Goal: Information Seeking & Learning: Find specific fact

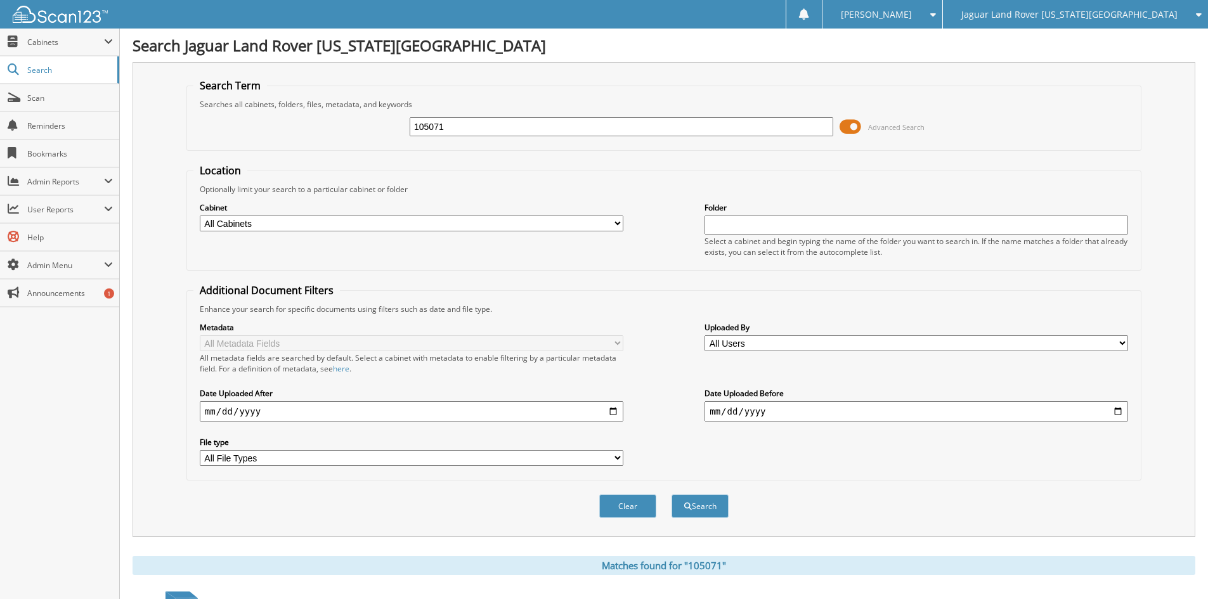
click at [1071, 11] on span "Jaguar Land Rover [US_STATE][GEOGRAPHIC_DATA]" at bounding box center [1069, 15] width 216 height 8
click at [1066, 36] on link "Red [PERSON_NAME] Cadillac & Collision Center" at bounding box center [1075, 40] width 265 height 22
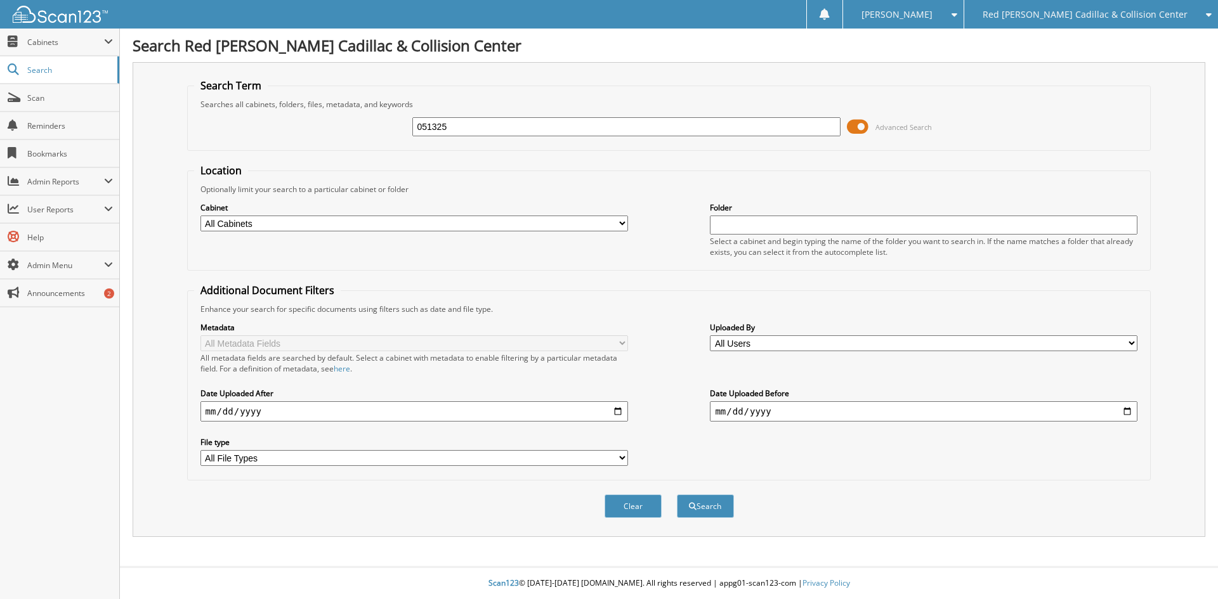
type input "051325"
click at [677, 495] on button "Search" at bounding box center [705, 506] width 57 height 23
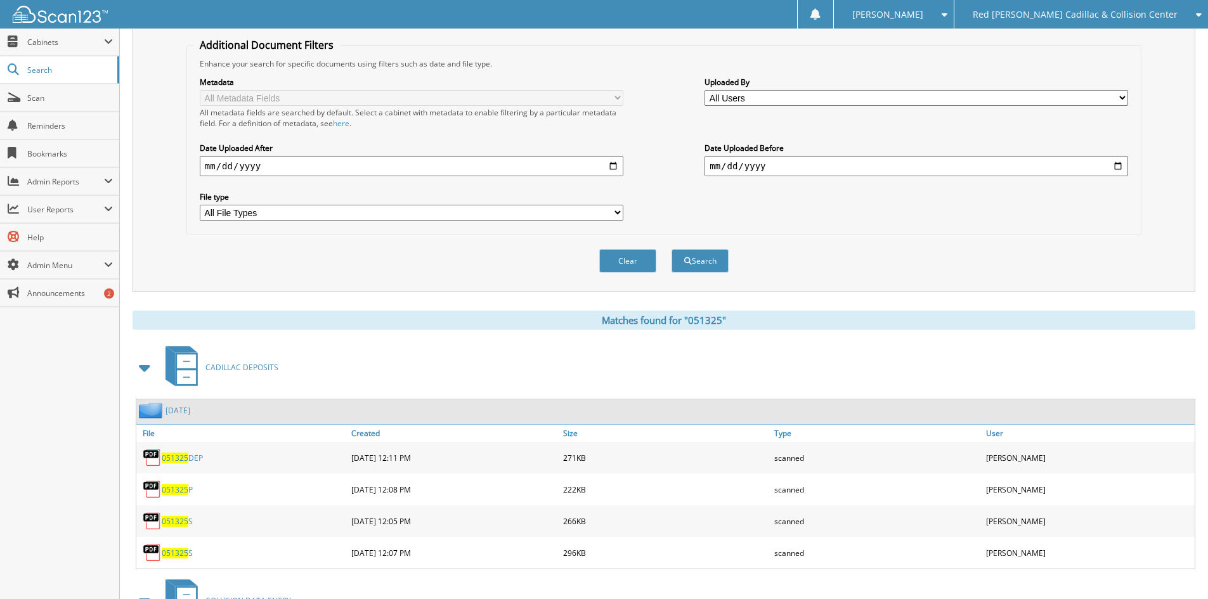
scroll to position [381, 0]
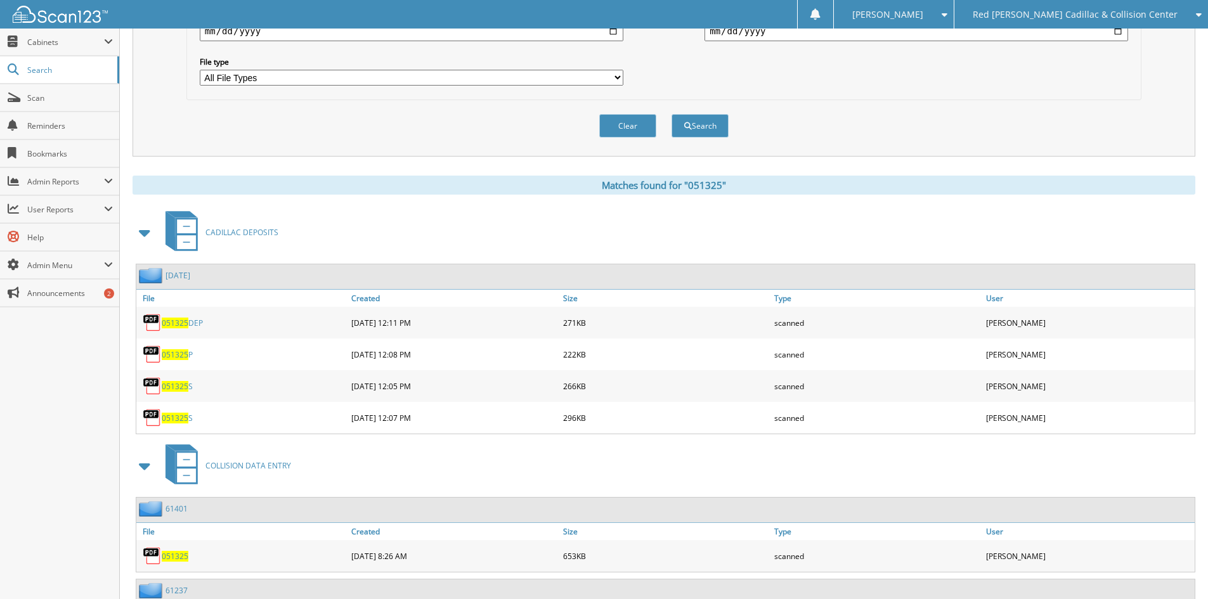
click at [145, 231] on span at bounding box center [145, 232] width 18 height 23
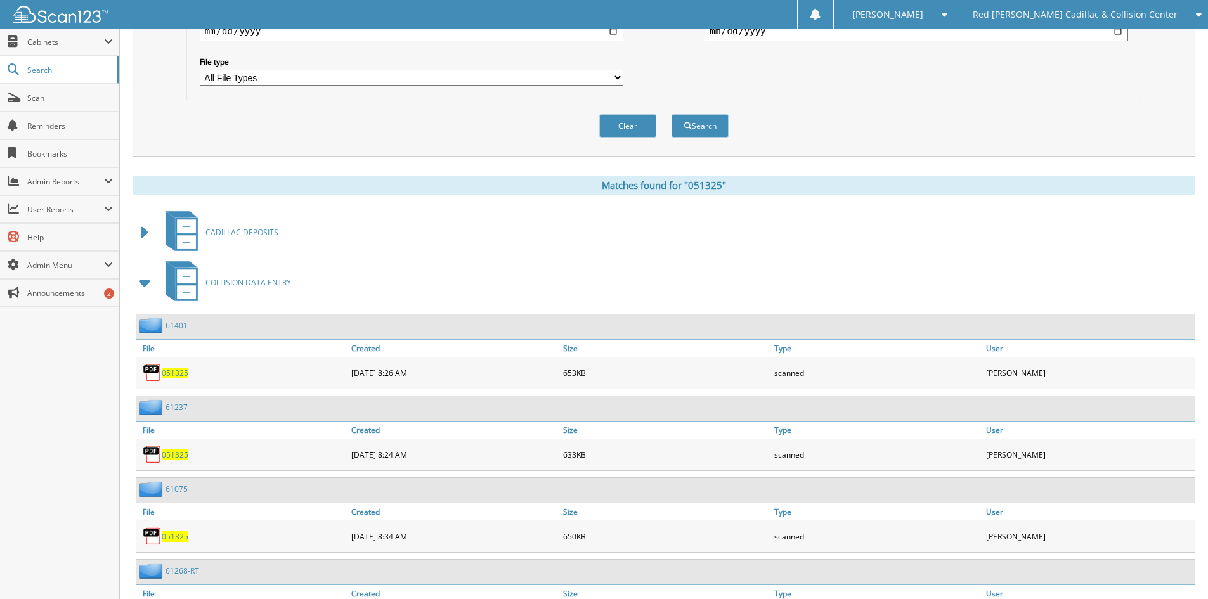
click at [142, 282] on span at bounding box center [145, 282] width 18 height 23
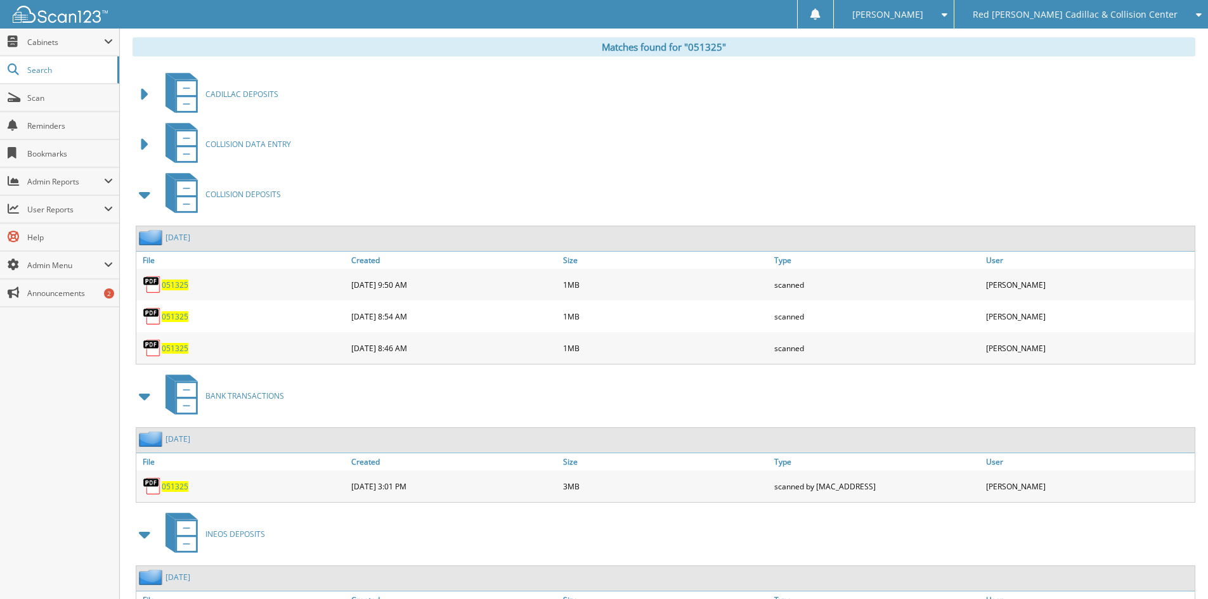
scroll to position [571, 0]
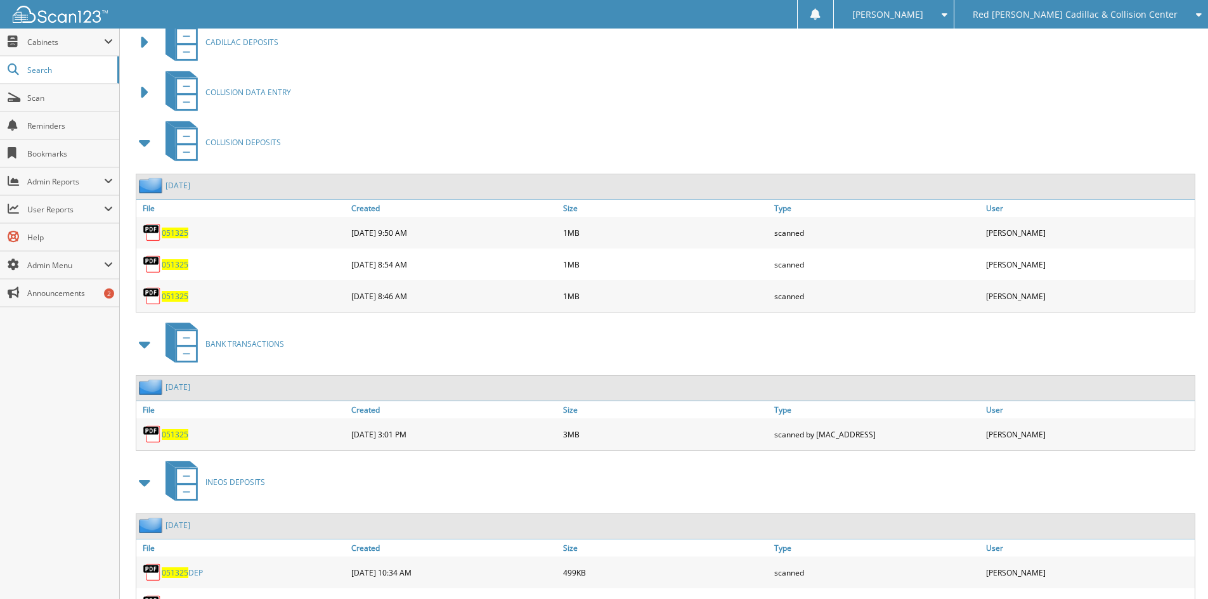
click at [142, 143] on span at bounding box center [145, 142] width 18 height 23
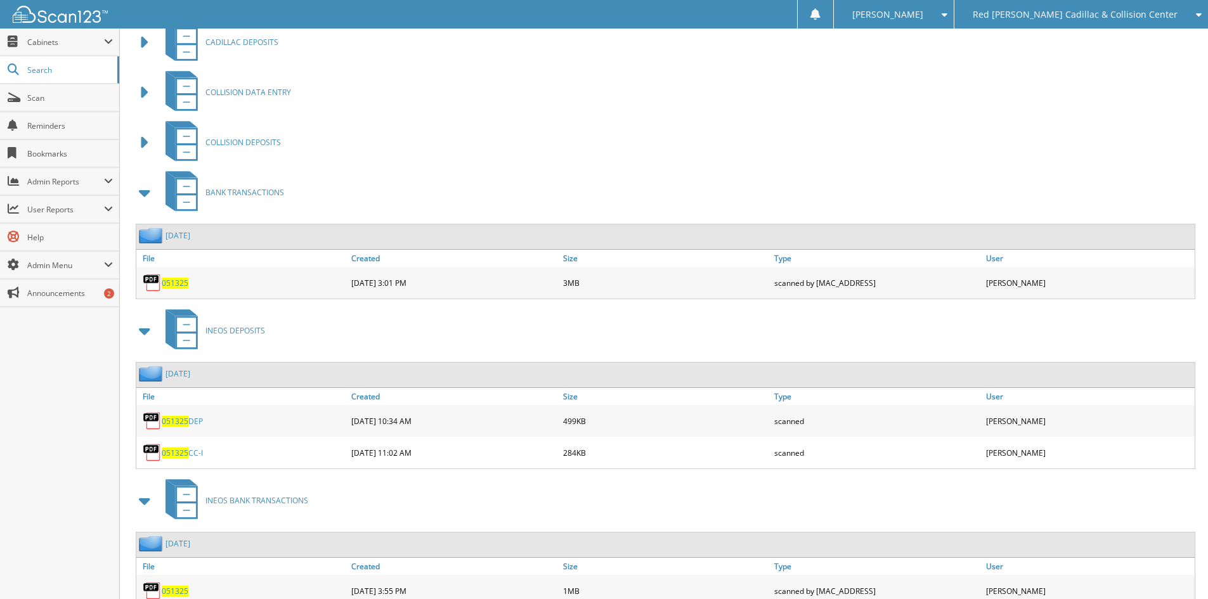
click at [177, 285] on span "051325" at bounding box center [175, 283] width 27 height 11
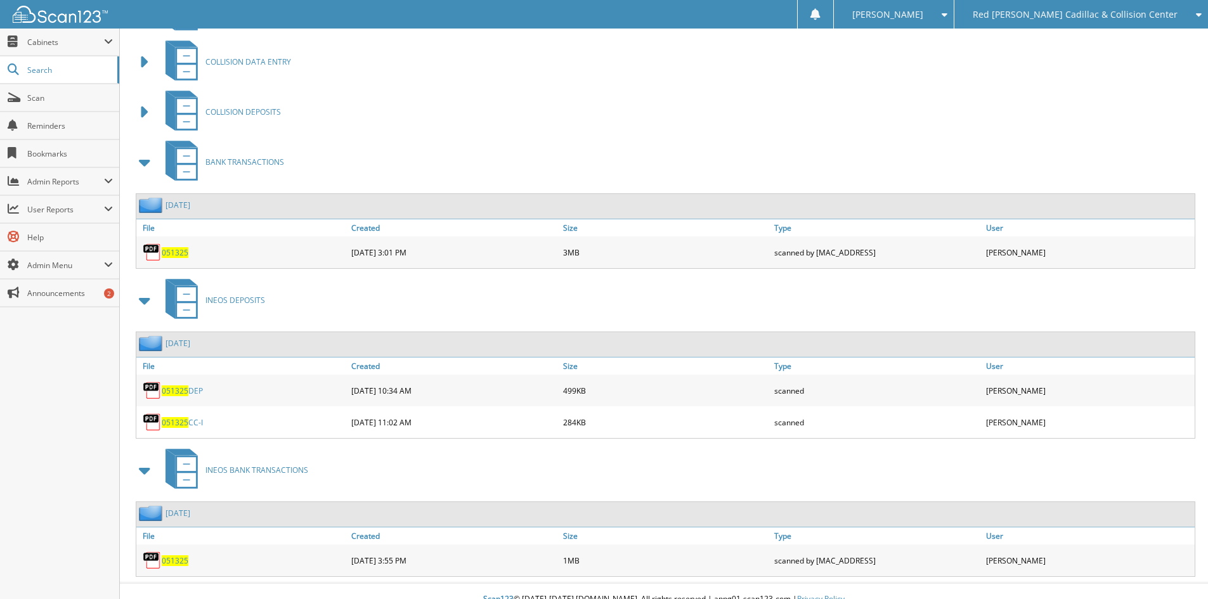
scroll to position [618, 0]
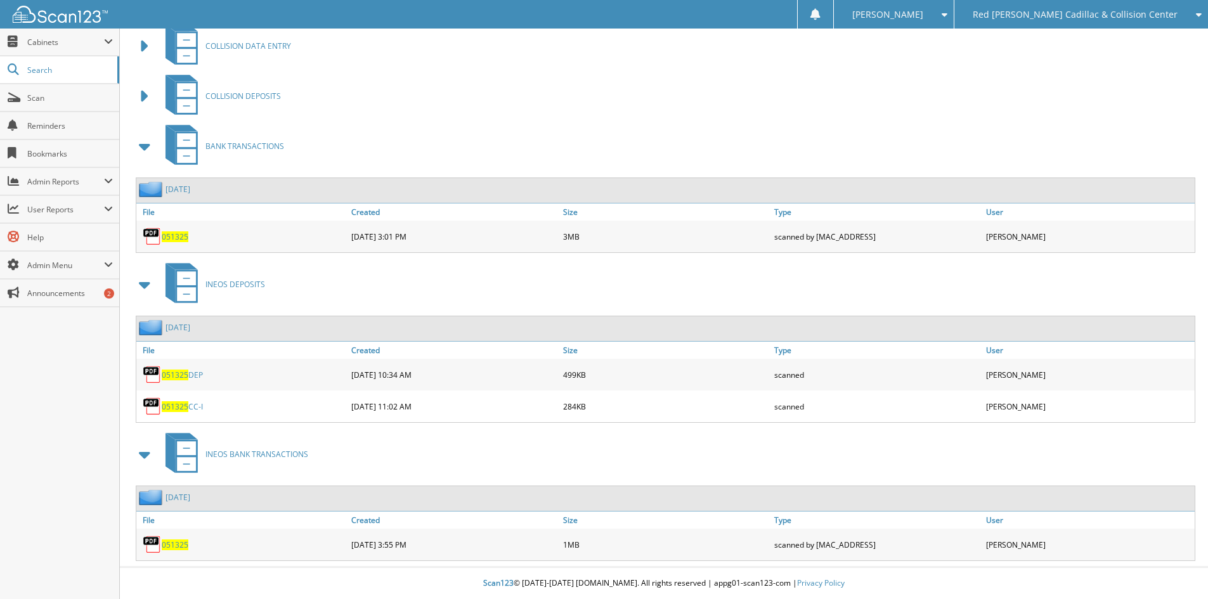
click at [173, 545] on span "051325" at bounding box center [175, 545] width 27 height 11
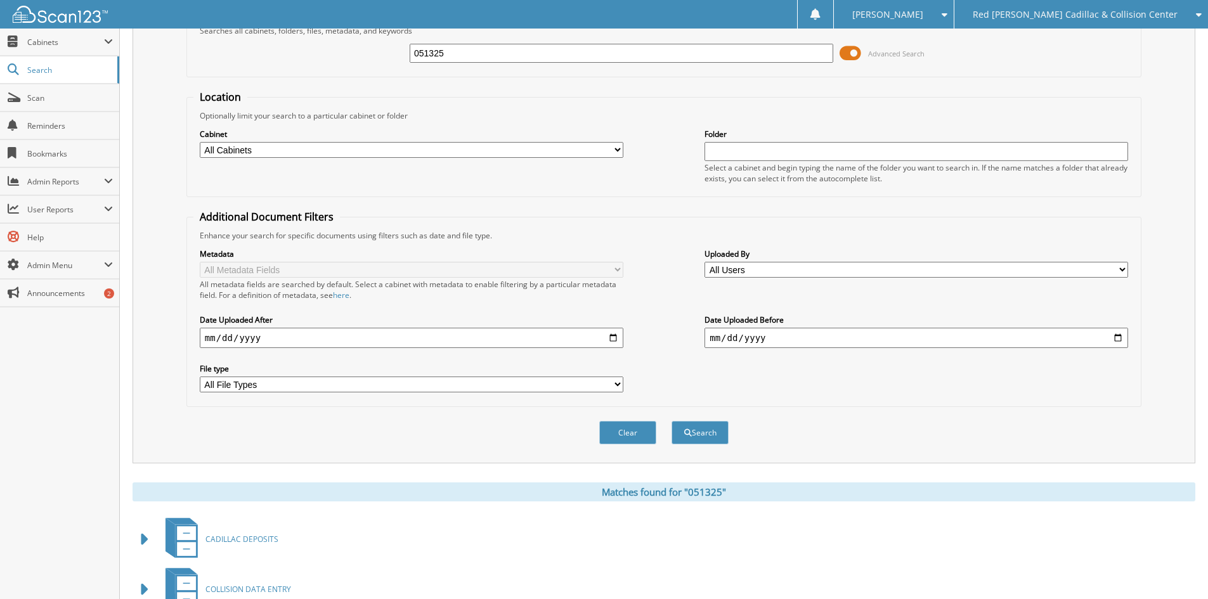
scroll to position [0, 0]
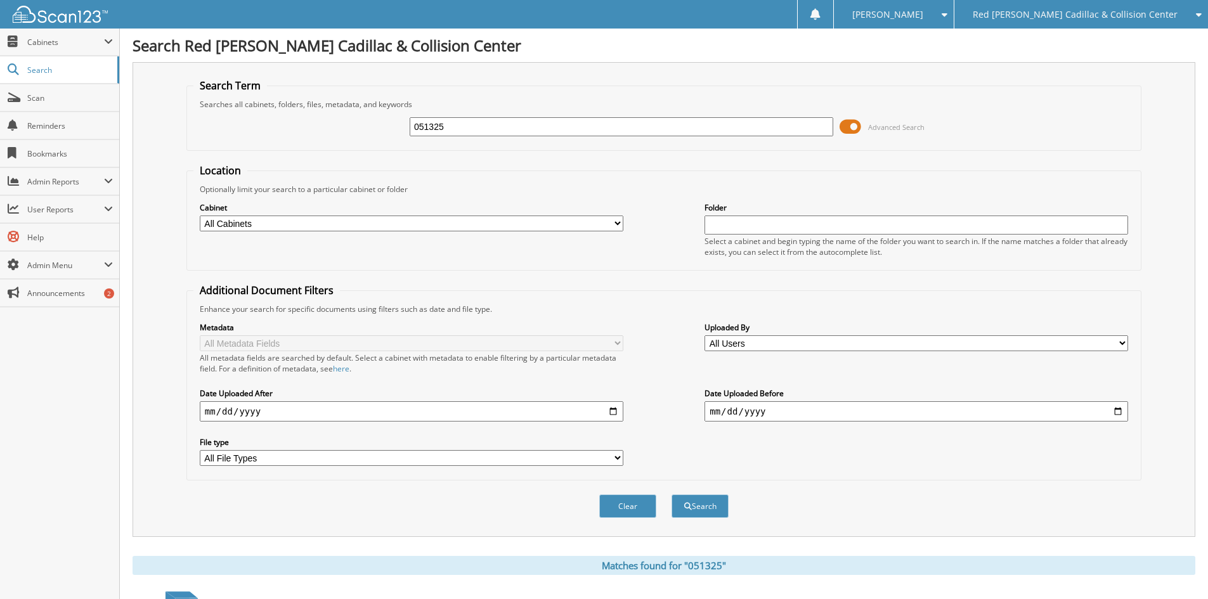
drag, startPoint x: 452, startPoint y: 129, endPoint x: 394, endPoint y: 122, distance: 57.5
click at [393, 122] on div "051325 Advanced Search" at bounding box center [663, 127] width 941 height 34
type input "061325"
click at [672, 495] on button "Search" at bounding box center [700, 506] width 57 height 23
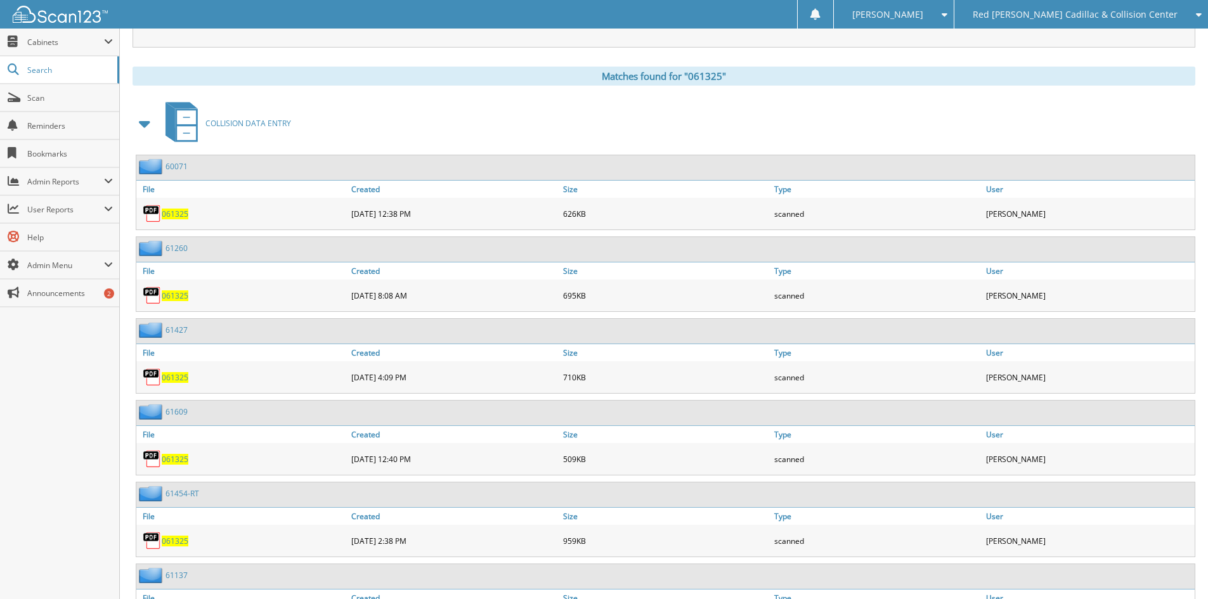
scroll to position [317, 0]
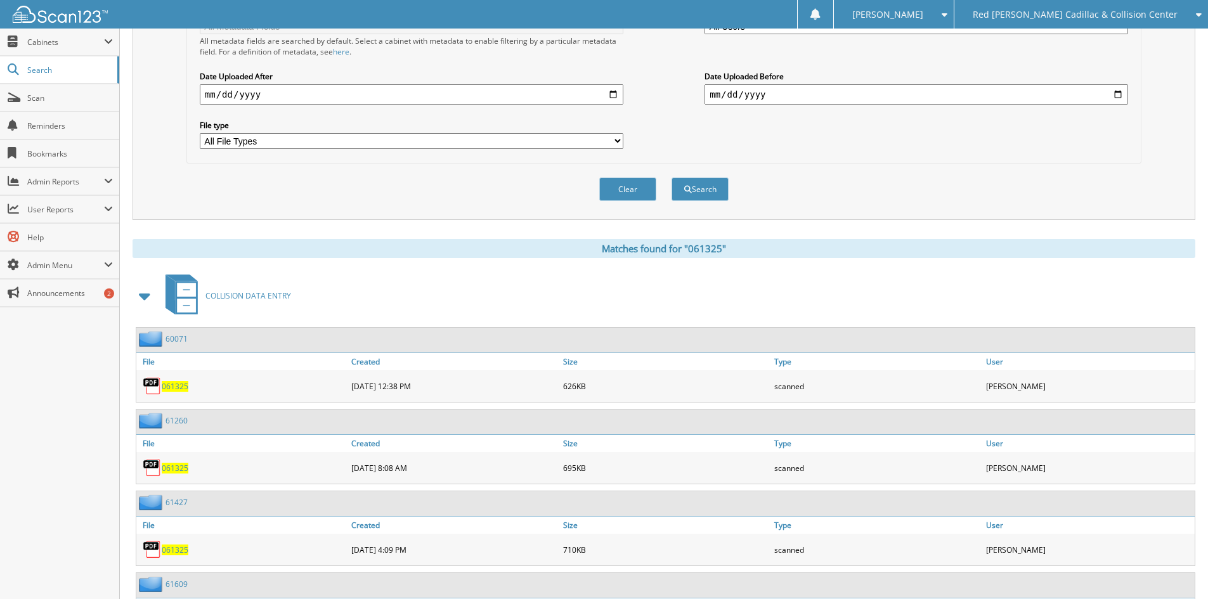
click at [143, 296] on span at bounding box center [145, 296] width 18 height 23
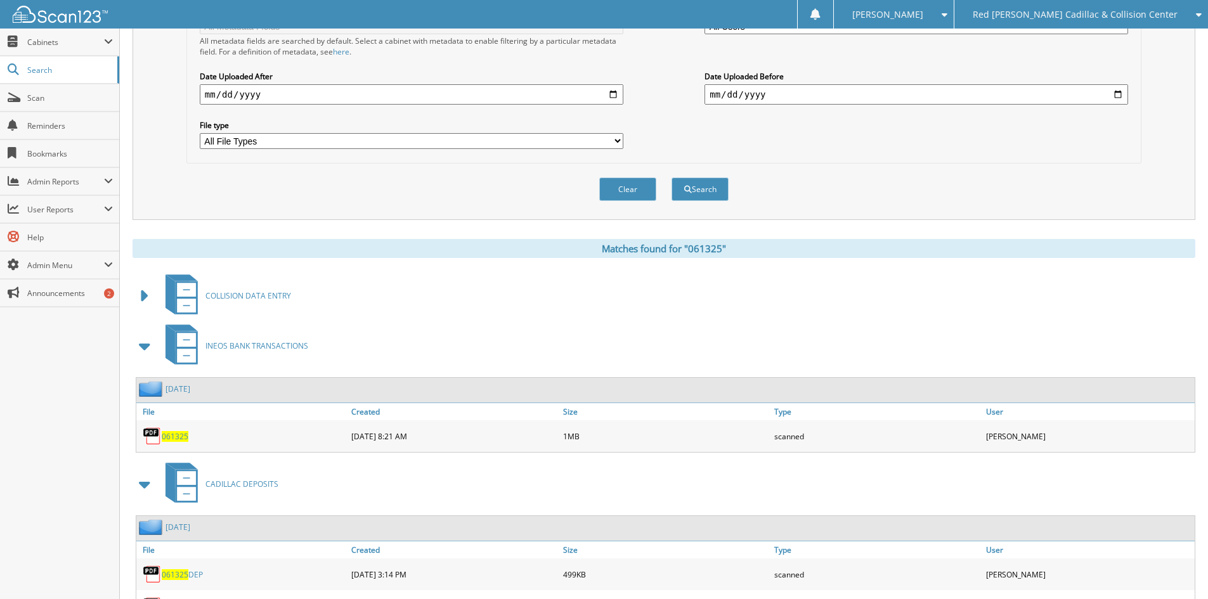
click at [178, 437] on span "061325" at bounding box center [175, 436] width 27 height 11
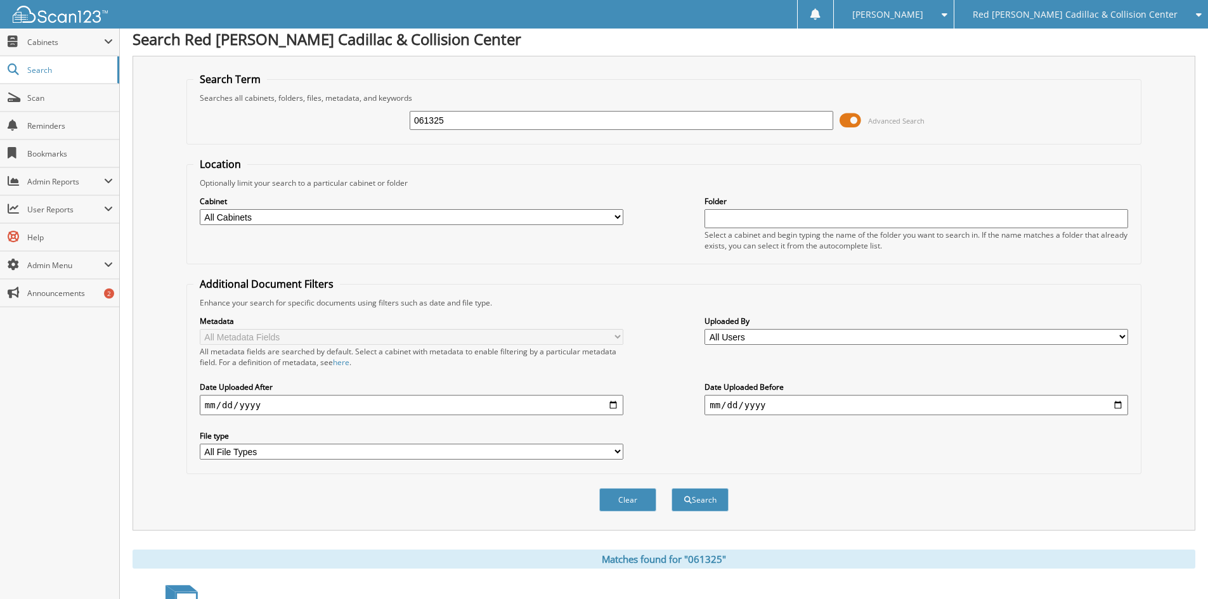
scroll to position [0, 0]
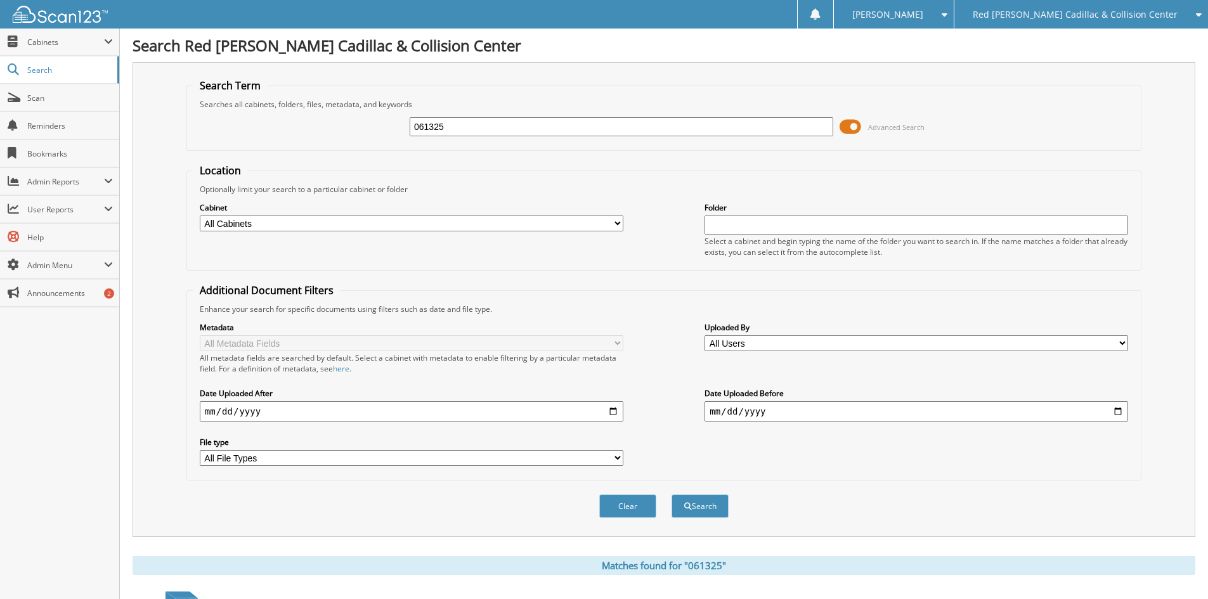
drag, startPoint x: 486, startPoint y: 126, endPoint x: 371, endPoint y: 119, distance: 115.0
click at [371, 119] on div "061325 Advanced Search" at bounding box center [663, 127] width 941 height 34
type input "1000726"
click at [672, 495] on button "Search" at bounding box center [700, 506] width 57 height 23
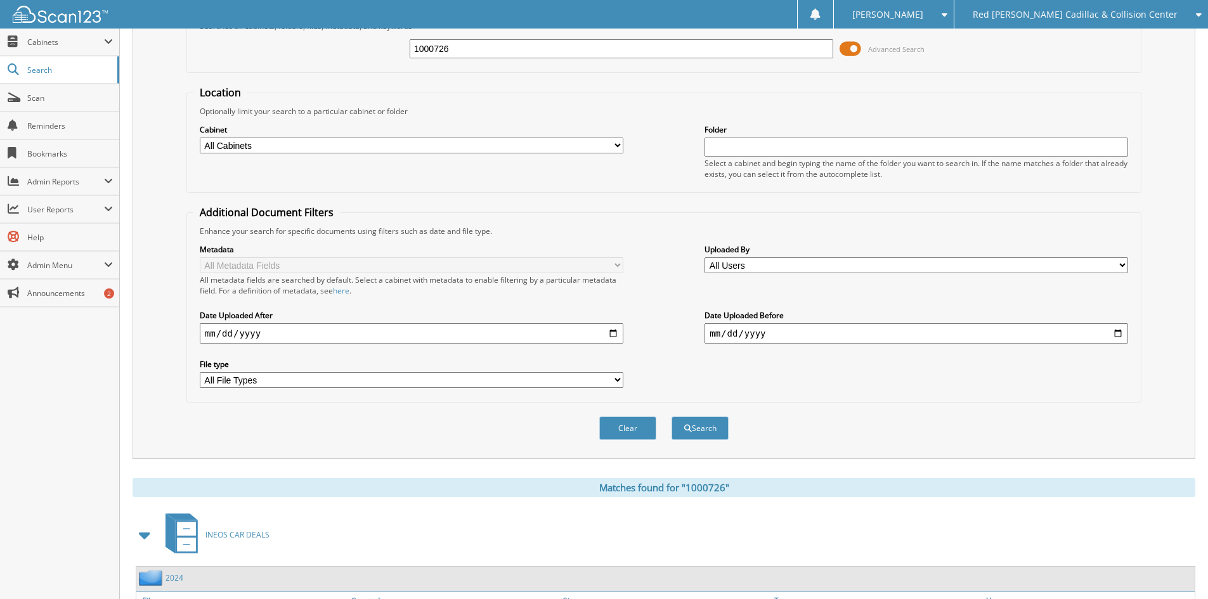
scroll to position [180, 0]
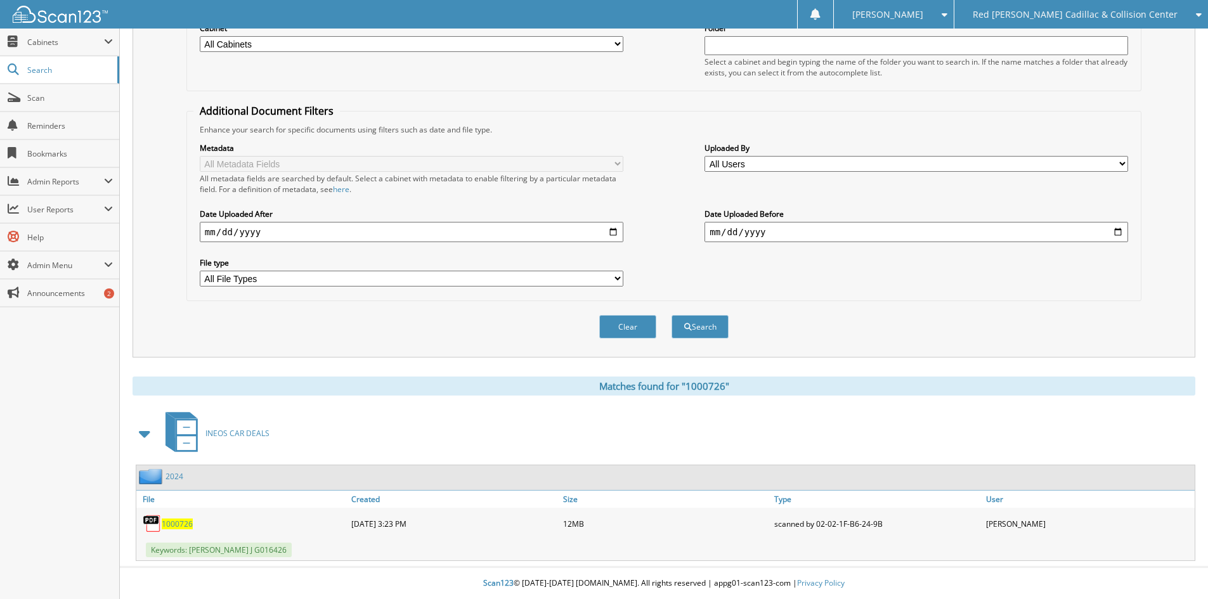
click at [173, 524] on span "1000726" at bounding box center [177, 524] width 31 height 11
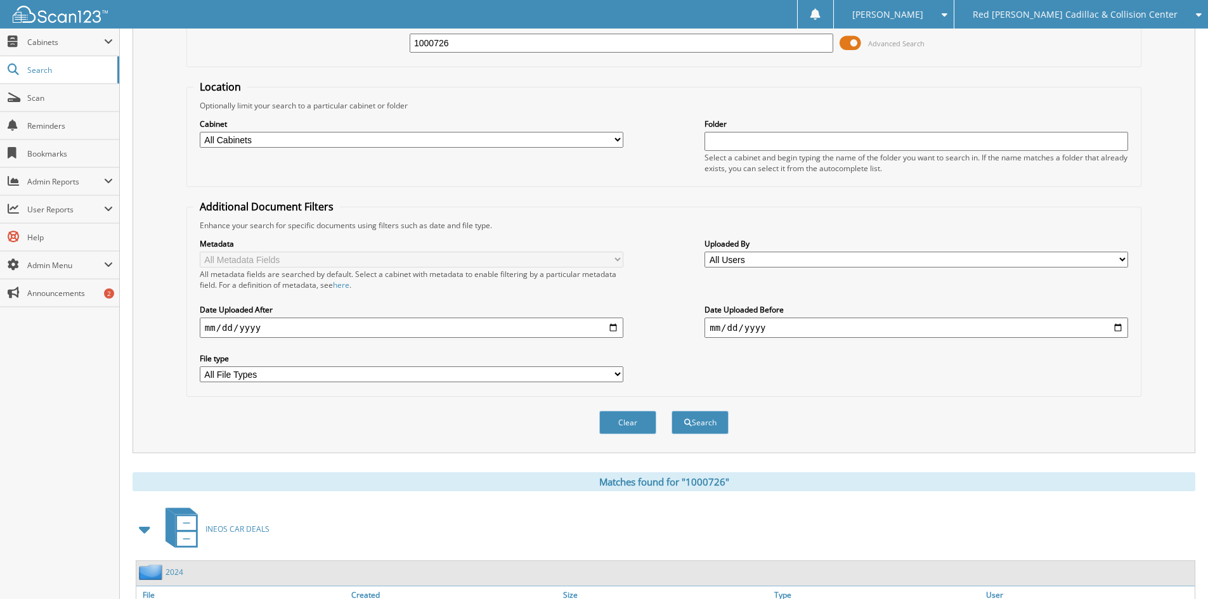
scroll to position [0, 0]
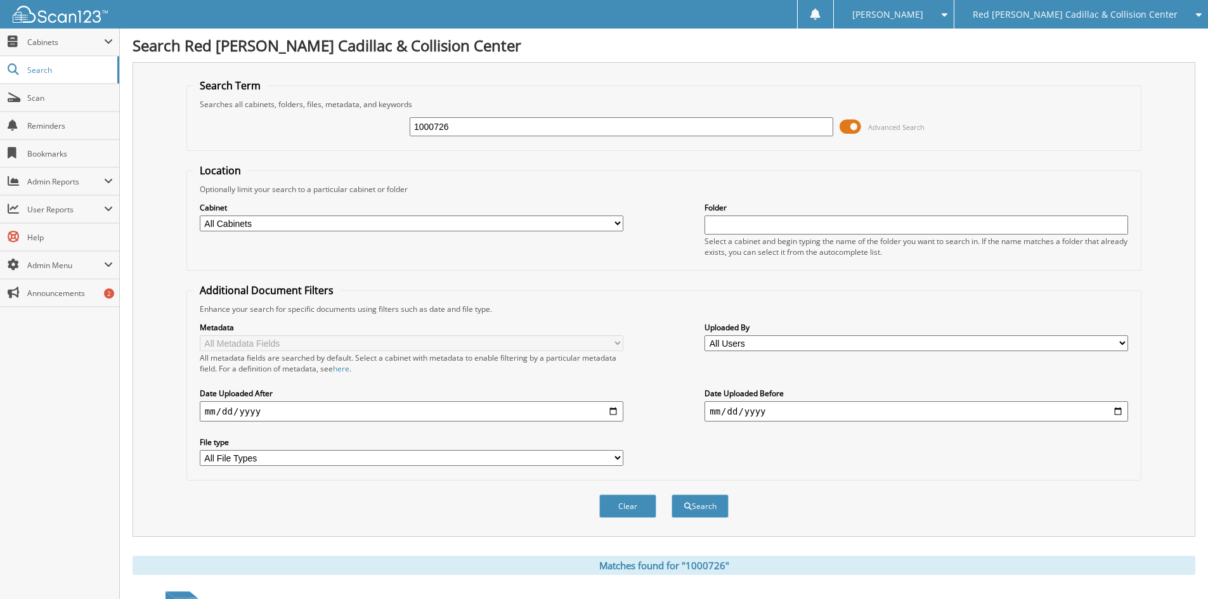
drag, startPoint x: 493, startPoint y: 124, endPoint x: 410, endPoint y: 121, distance: 83.8
click at [410, 121] on input "1000726" at bounding box center [622, 126] width 424 height 19
type input "1001136"
click at [672, 495] on button "Search" at bounding box center [700, 506] width 57 height 23
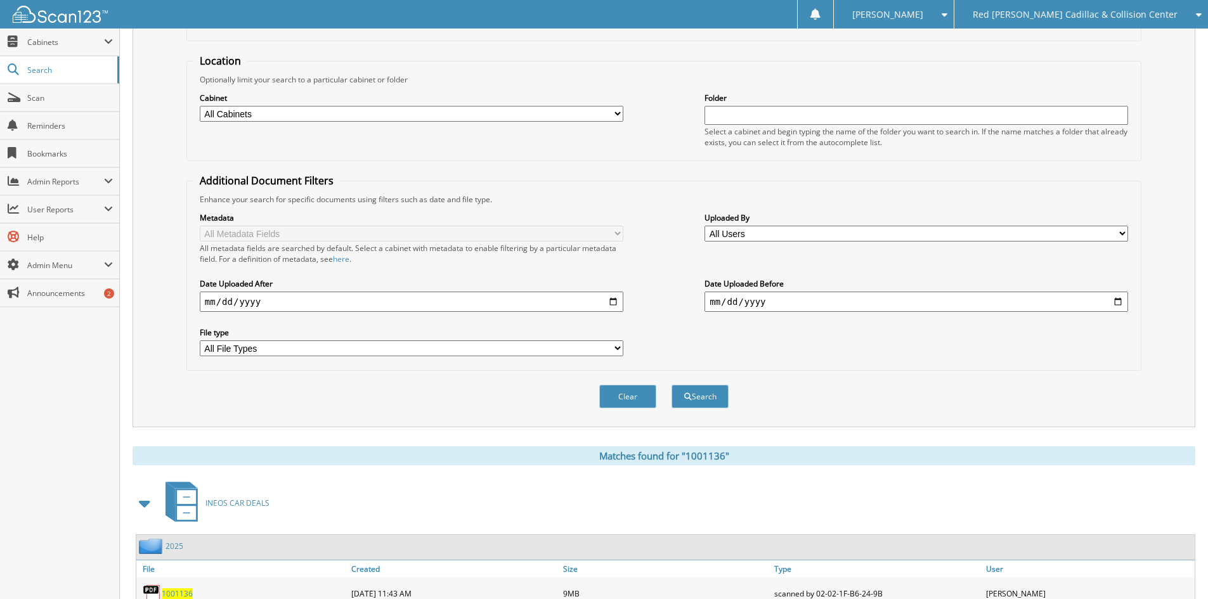
scroll to position [180, 0]
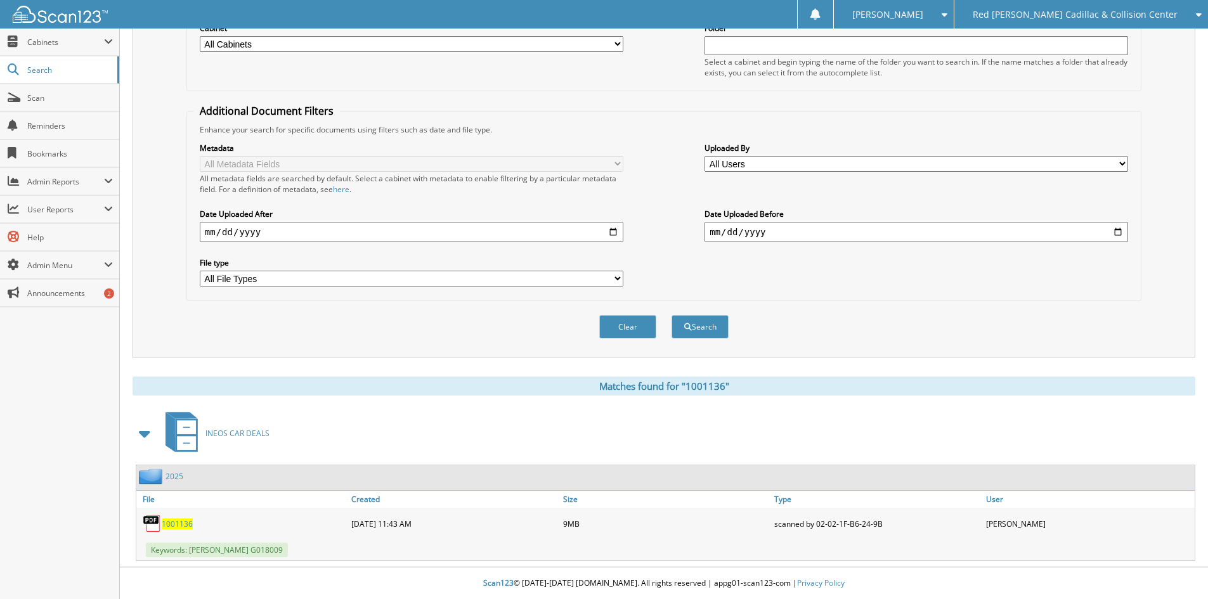
click at [178, 525] on span "1001136" at bounding box center [177, 524] width 31 height 11
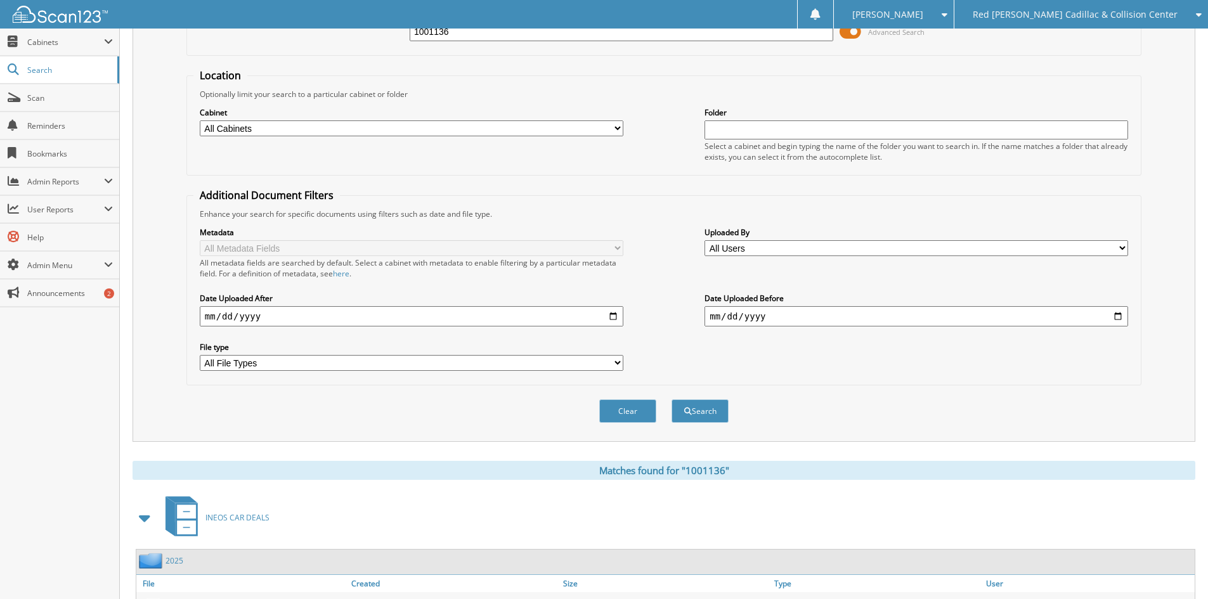
scroll to position [0, 0]
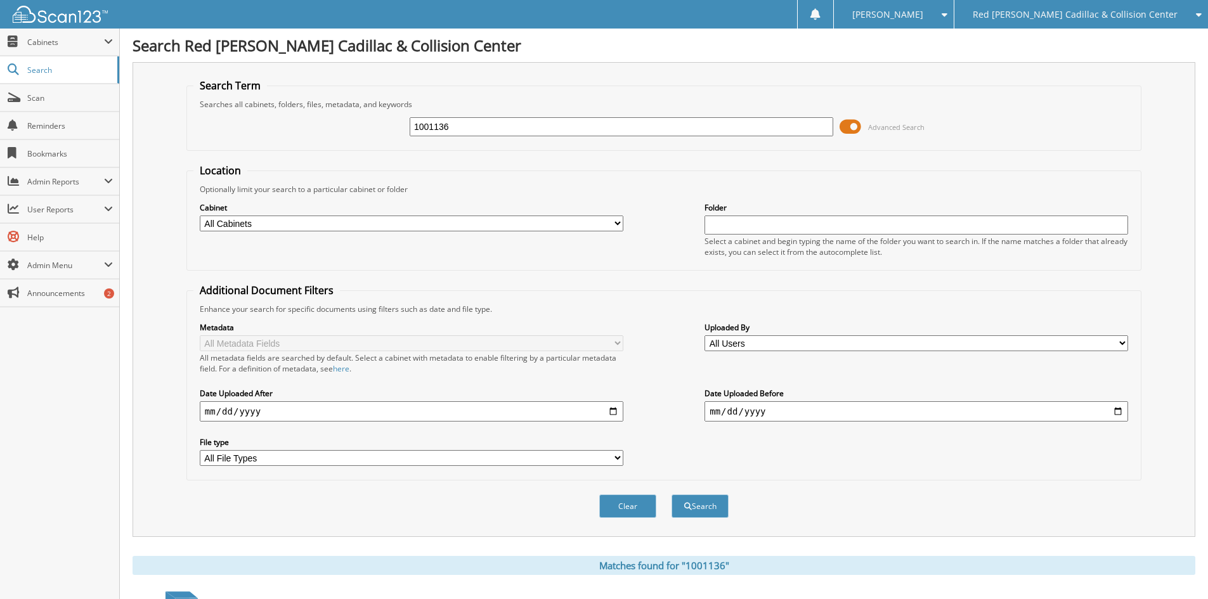
click at [464, 121] on input "1001136" at bounding box center [622, 126] width 424 height 19
click at [492, 87] on fieldset "Search Term Searches all cabinets, folders, files, metadata, and keywords 10011…" at bounding box center [663, 115] width 955 height 72
click at [464, 128] on input "1001136" at bounding box center [622, 126] width 424 height 19
type input "061325"
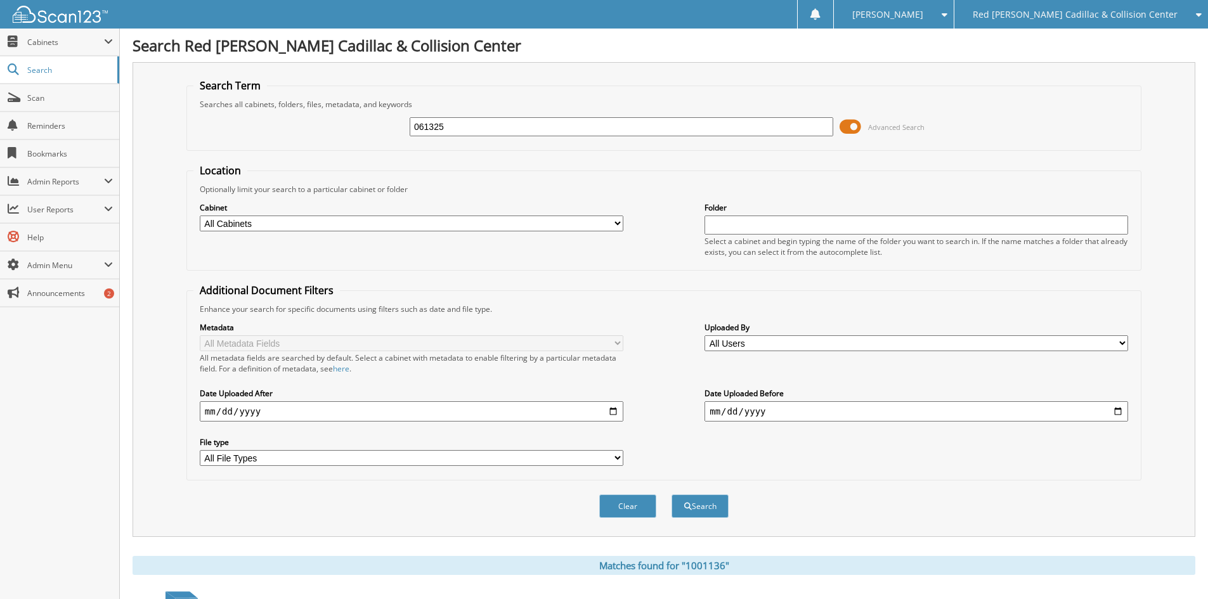
click at [672, 495] on button "Search" at bounding box center [700, 506] width 57 height 23
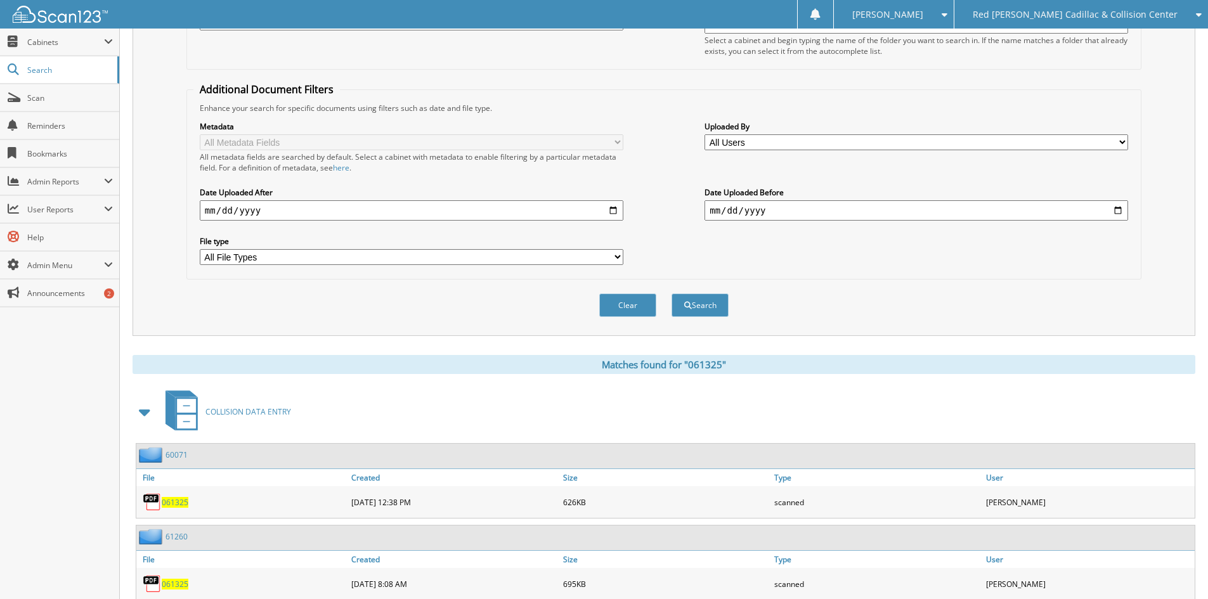
scroll to position [444, 0]
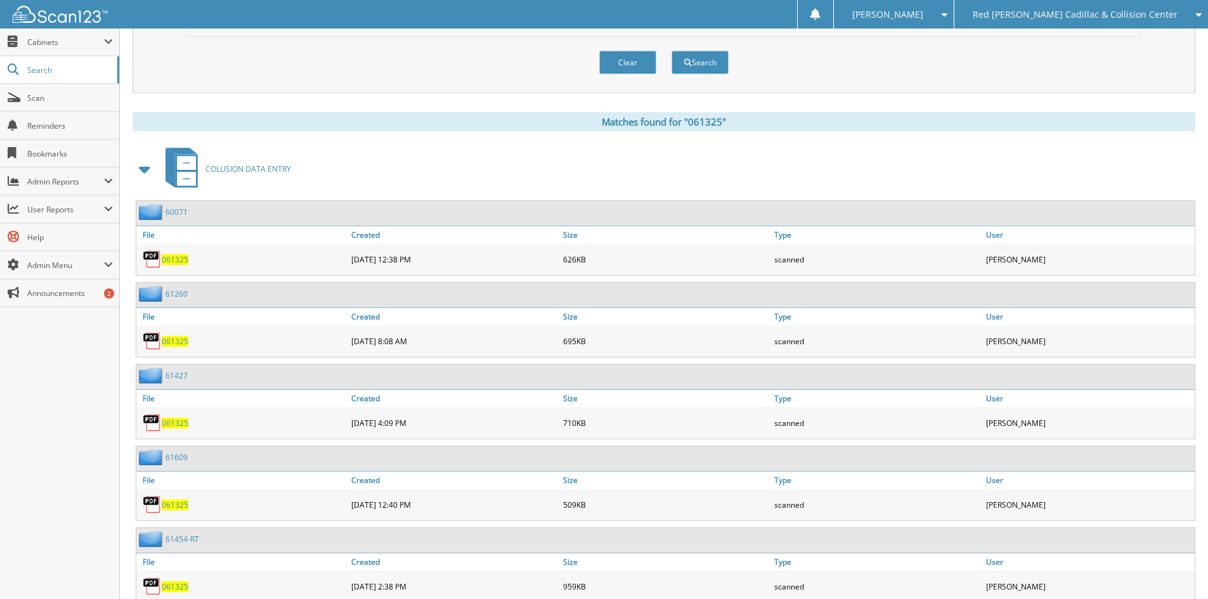
click at [143, 169] on span at bounding box center [145, 169] width 18 height 23
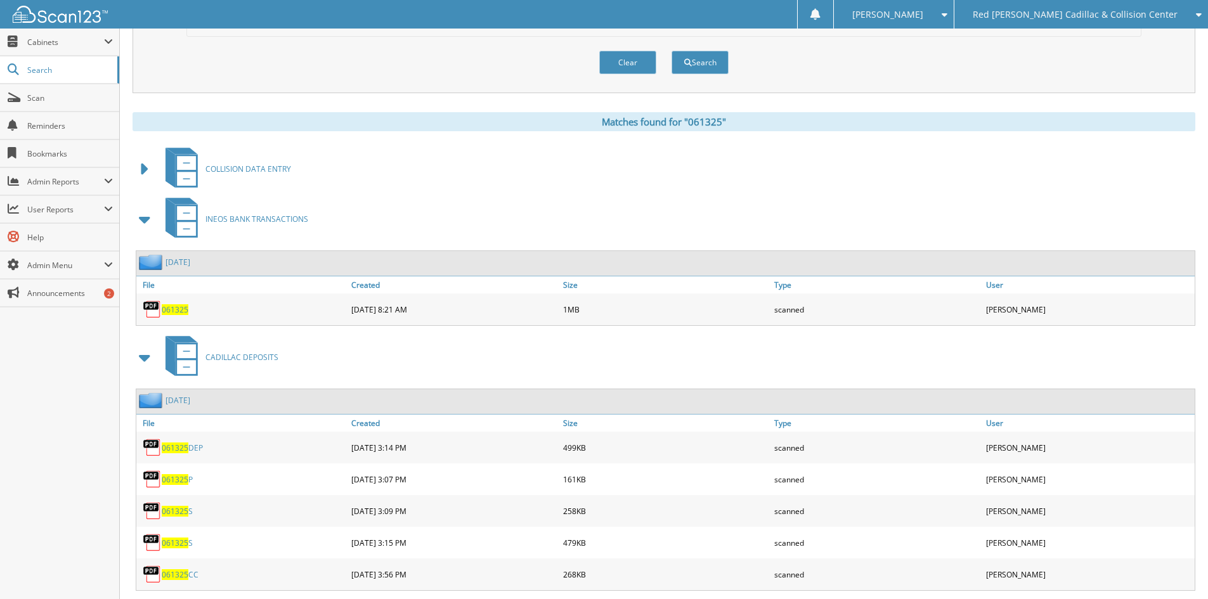
click at [181, 311] on span "061325" at bounding box center [175, 309] width 27 height 11
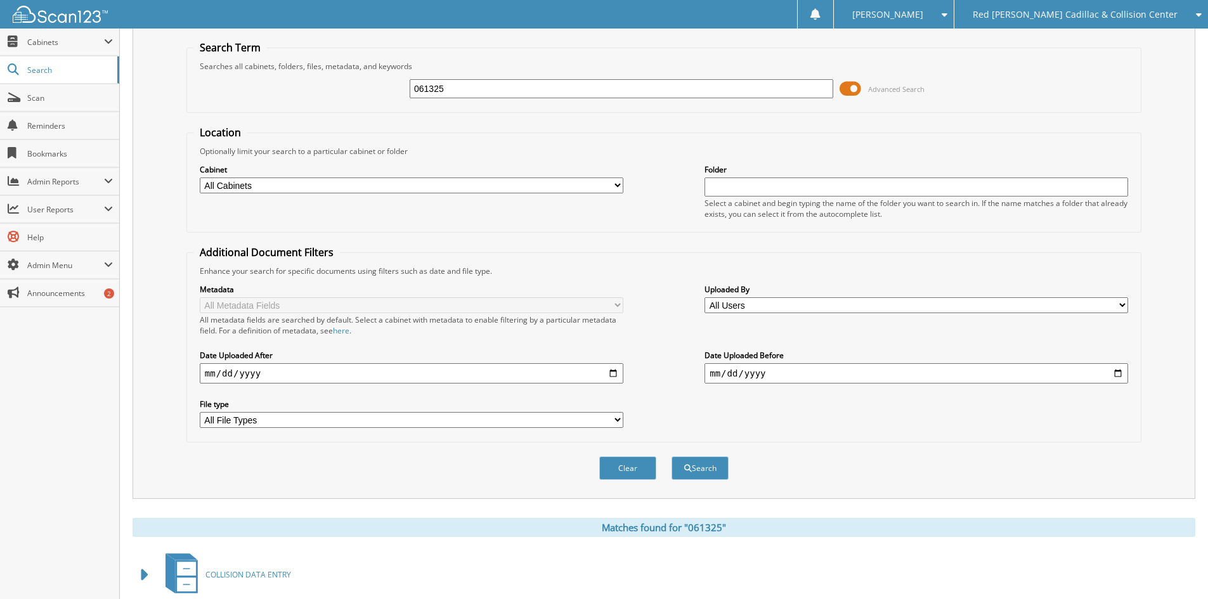
scroll to position [0, 0]
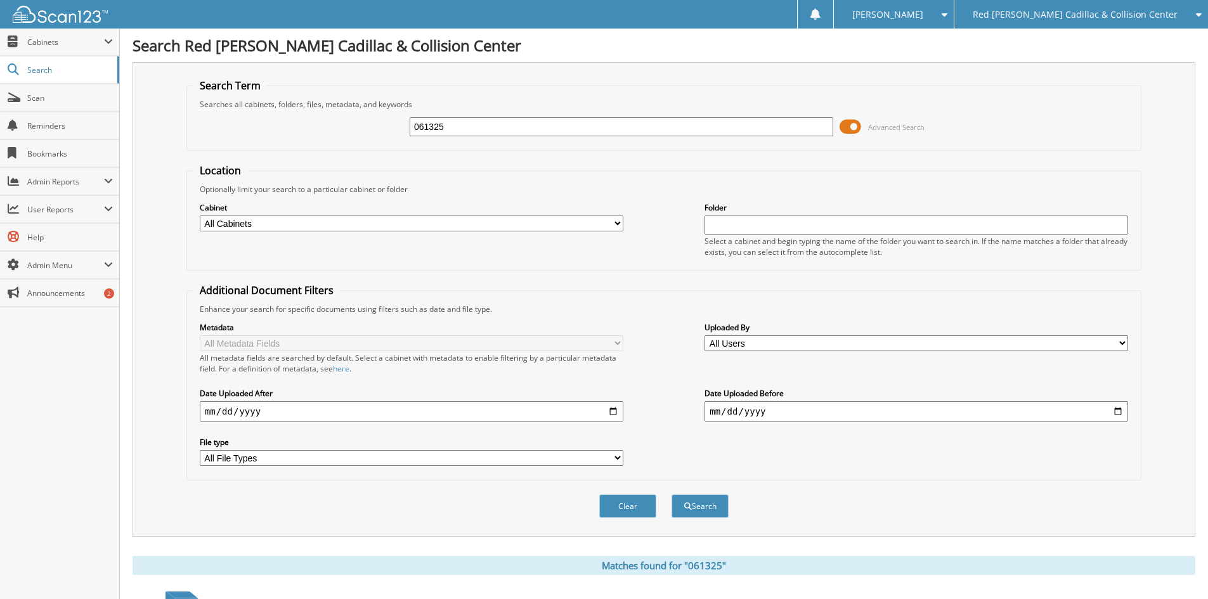
drag, startPoint x: 469, startPoint y: 129, endPoint x: 384, endPoint y: 114, distance: 86.2
click at [384, 114] on div "061325 Advanced Search" at bounding box center [663, 127] width 941 height 34
type input "1001179"
click at [672, 495] on button "Search" at bounding box center [700, 506] width 57 height 23
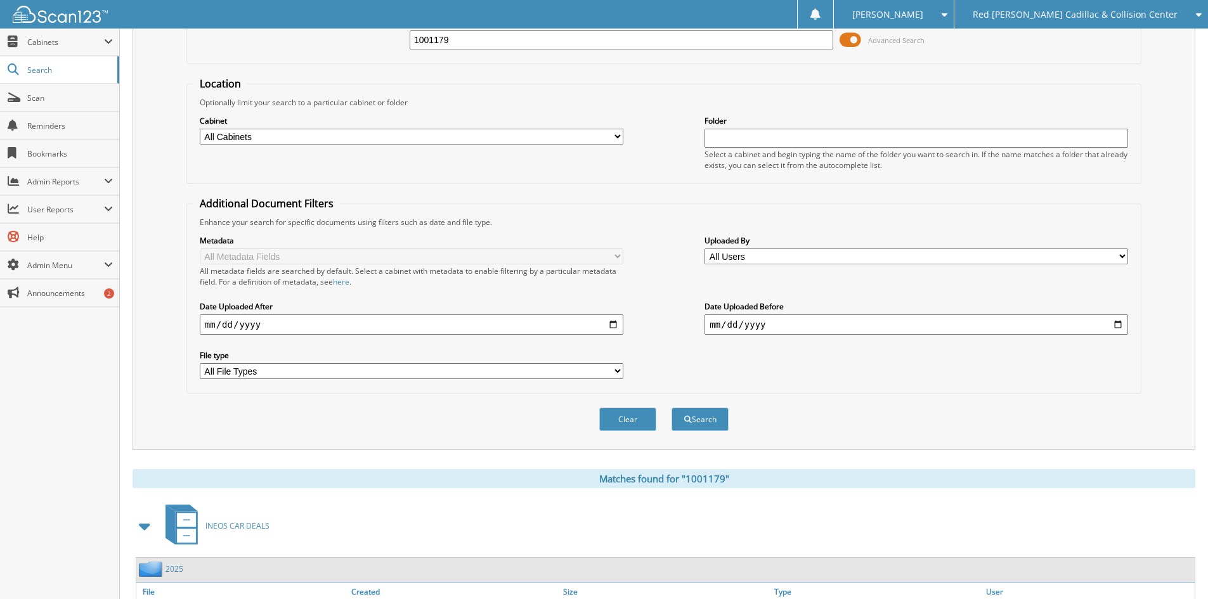
scroll to position [180, 0]
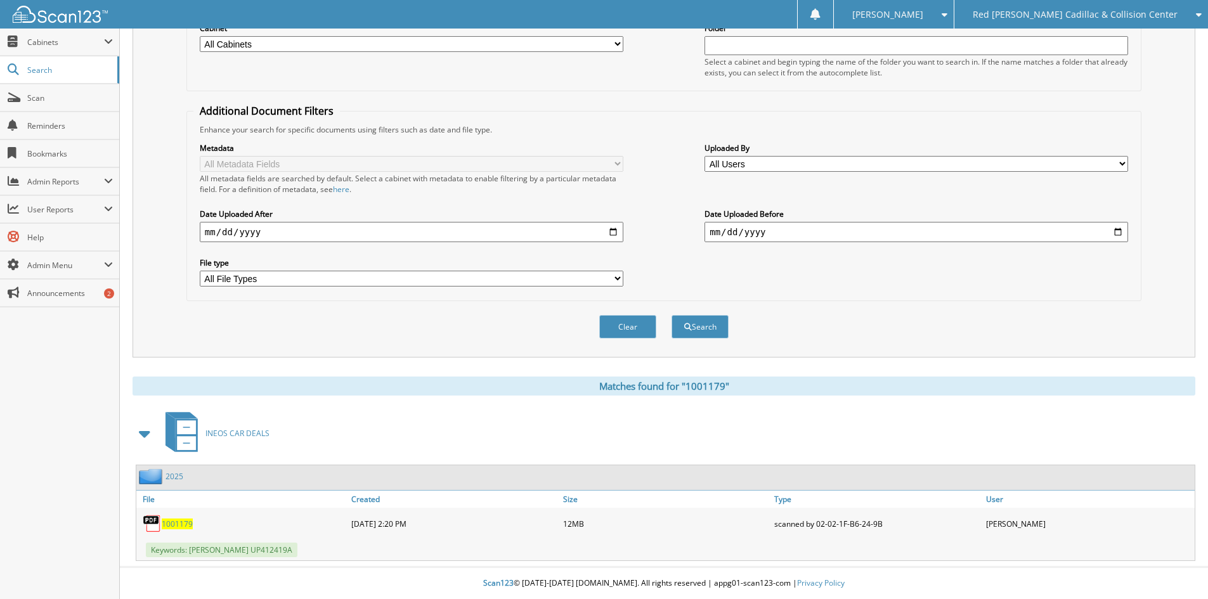
click at [178, 521] on span "1001179" at bounding box center [177, 524] width 31 height 11
